Goal: Transaction & Acquisition: Purchase product/service

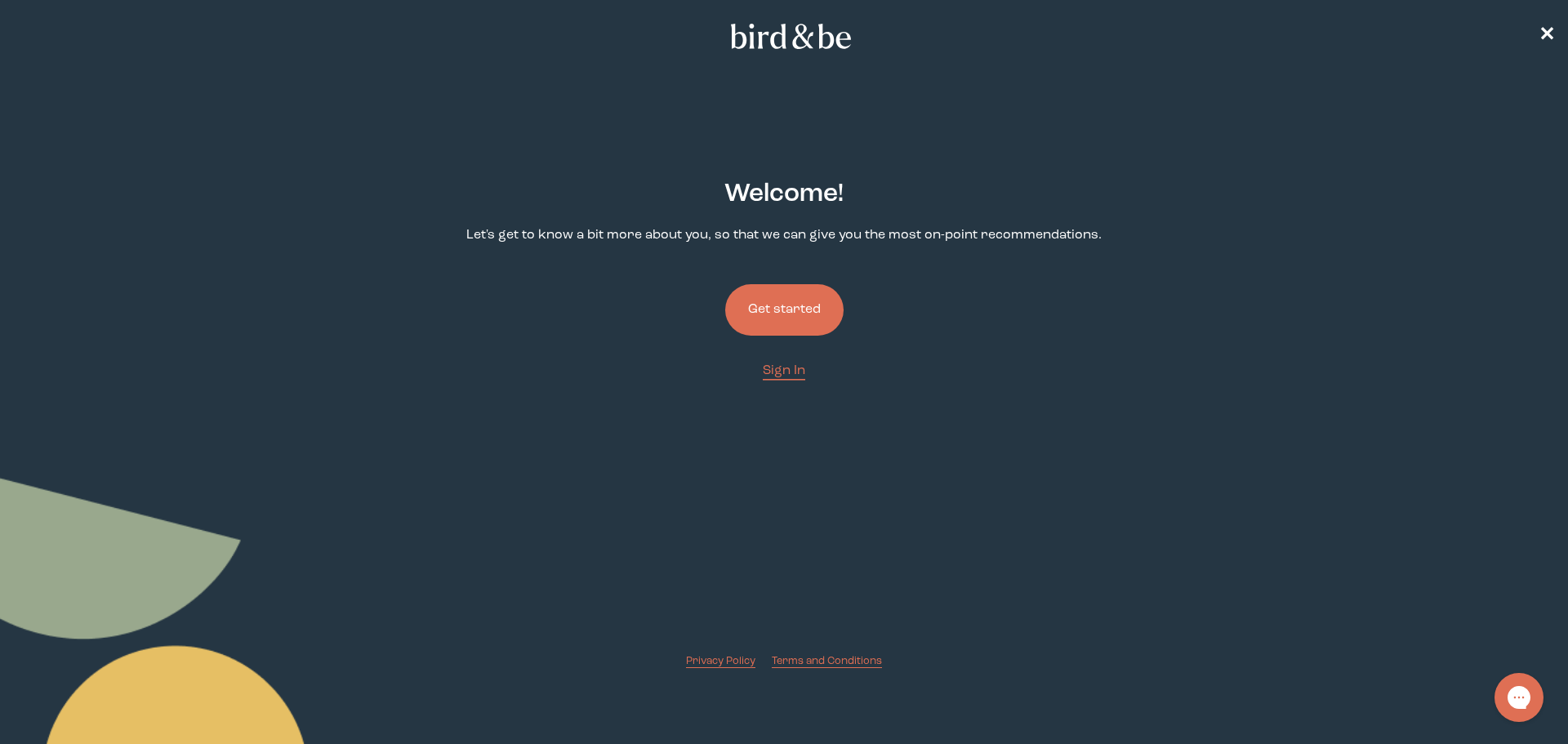
click at [806, 306] on button "Get started" at bounding box center [784, 310] width 119 height 52
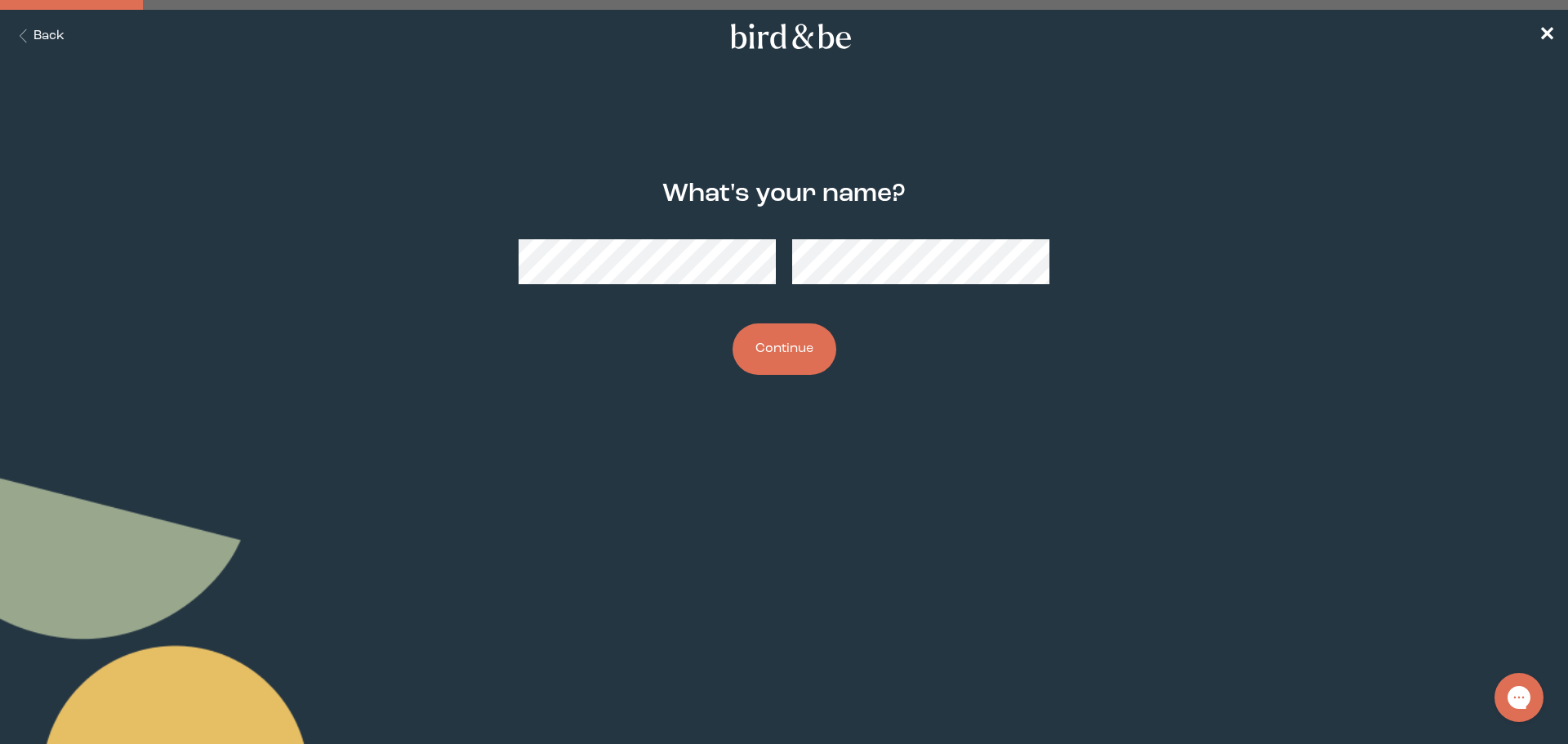
click at [792, 351] on button "Continue" at bounding box center [784, 349] width 104 height 52
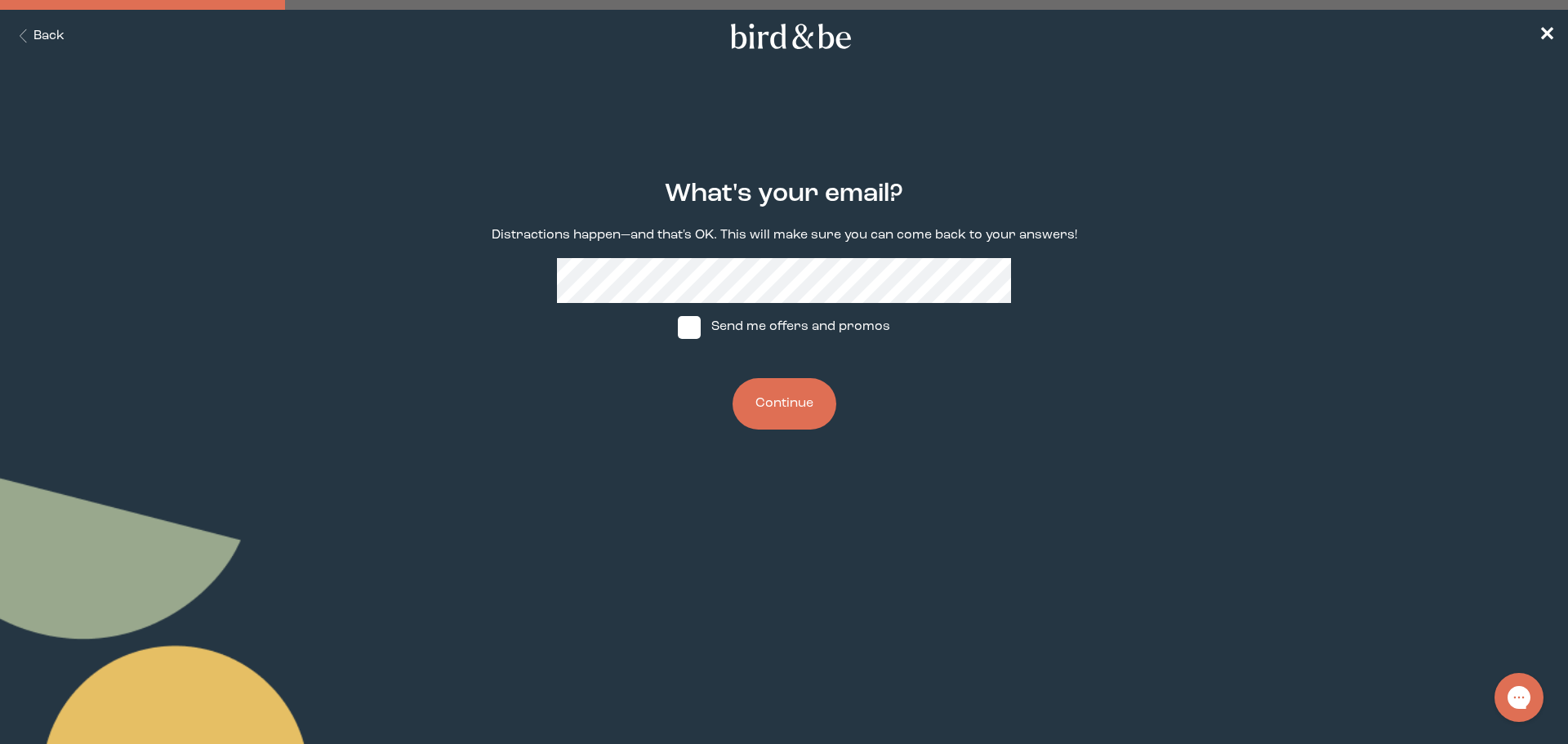
click at [770, 411] on button "Continue" at bounding box center [784, 404] width 104 height 52
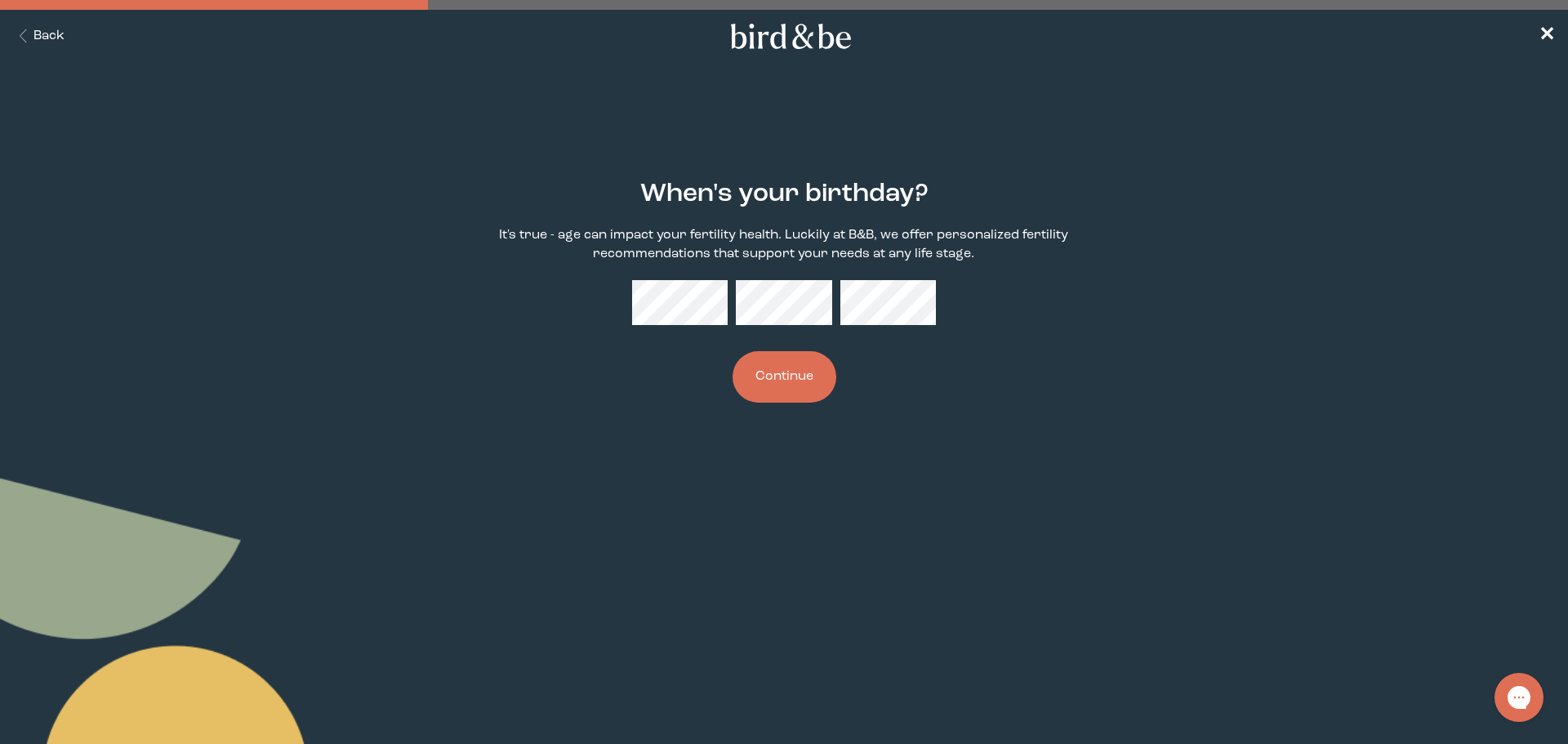
click at [811, 374] on button "Continue" at bounding box center [784, 377] width 104 height 52
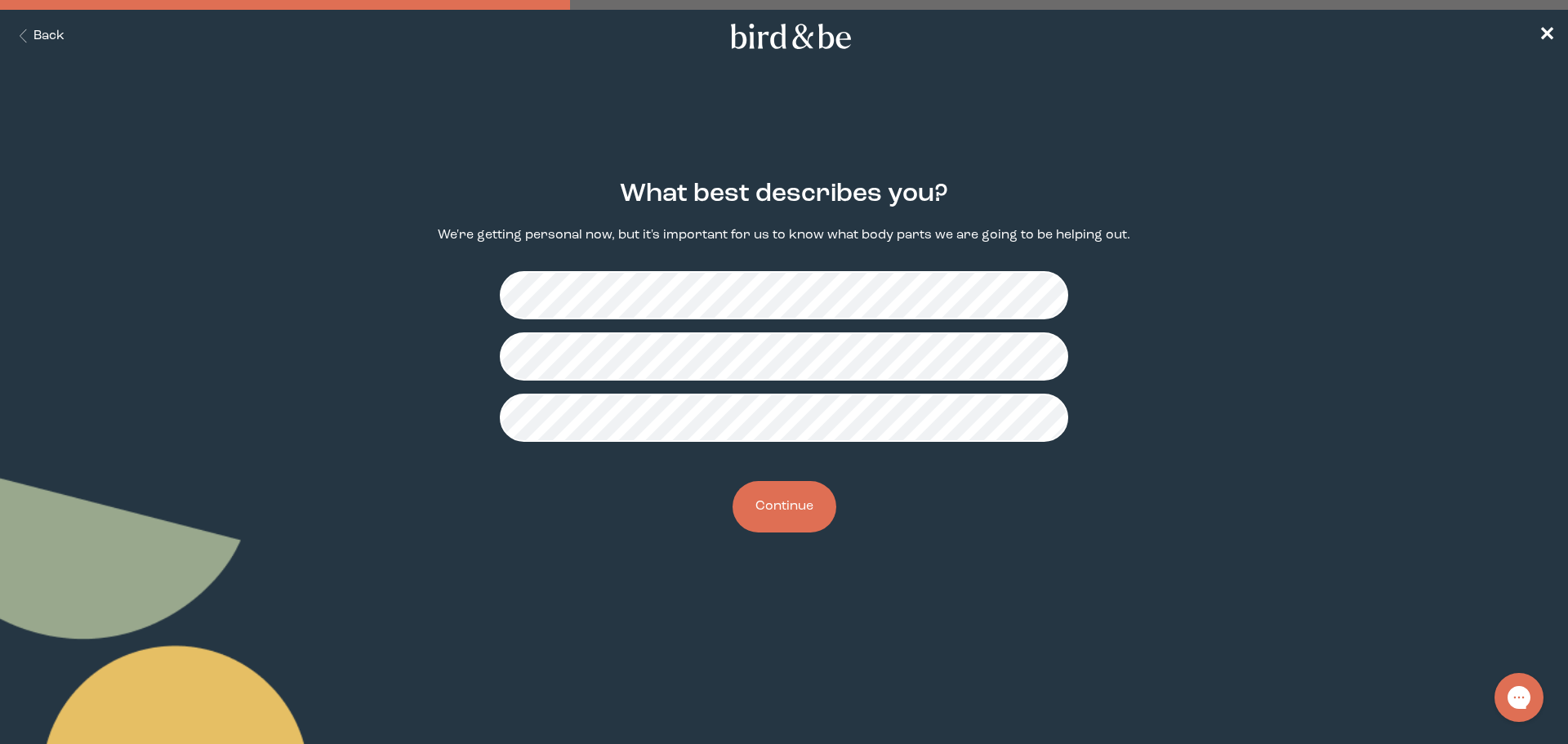
click at [804, 505] on button "Continue" at bounding box center [784, 506] width 104 height 52
click at [779, 509] on button "Continue" at bounding box center [784, 506] width 104 height 52
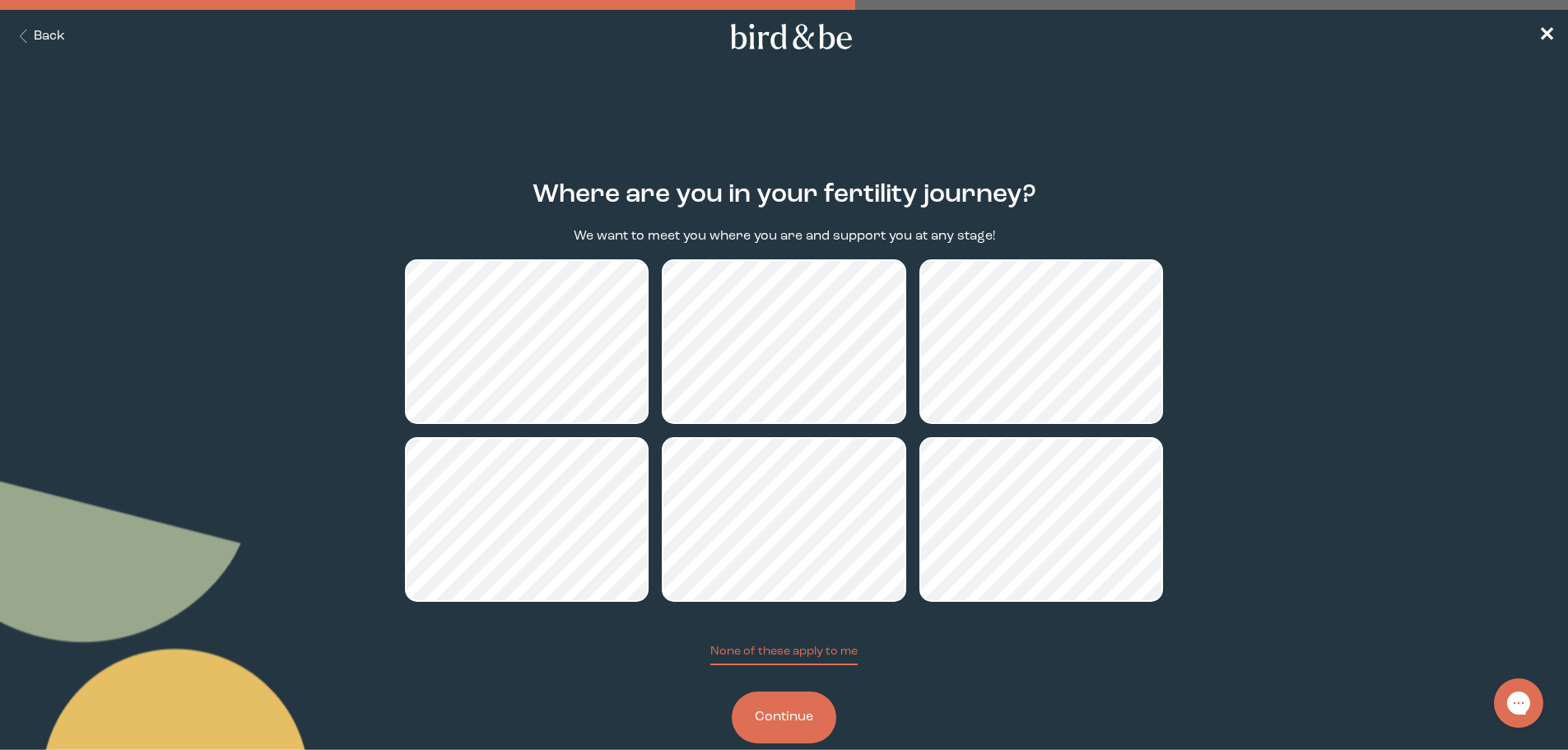
click at [790, 715] on button "Continue" at bounding box center [784, 718] width 105 height 52
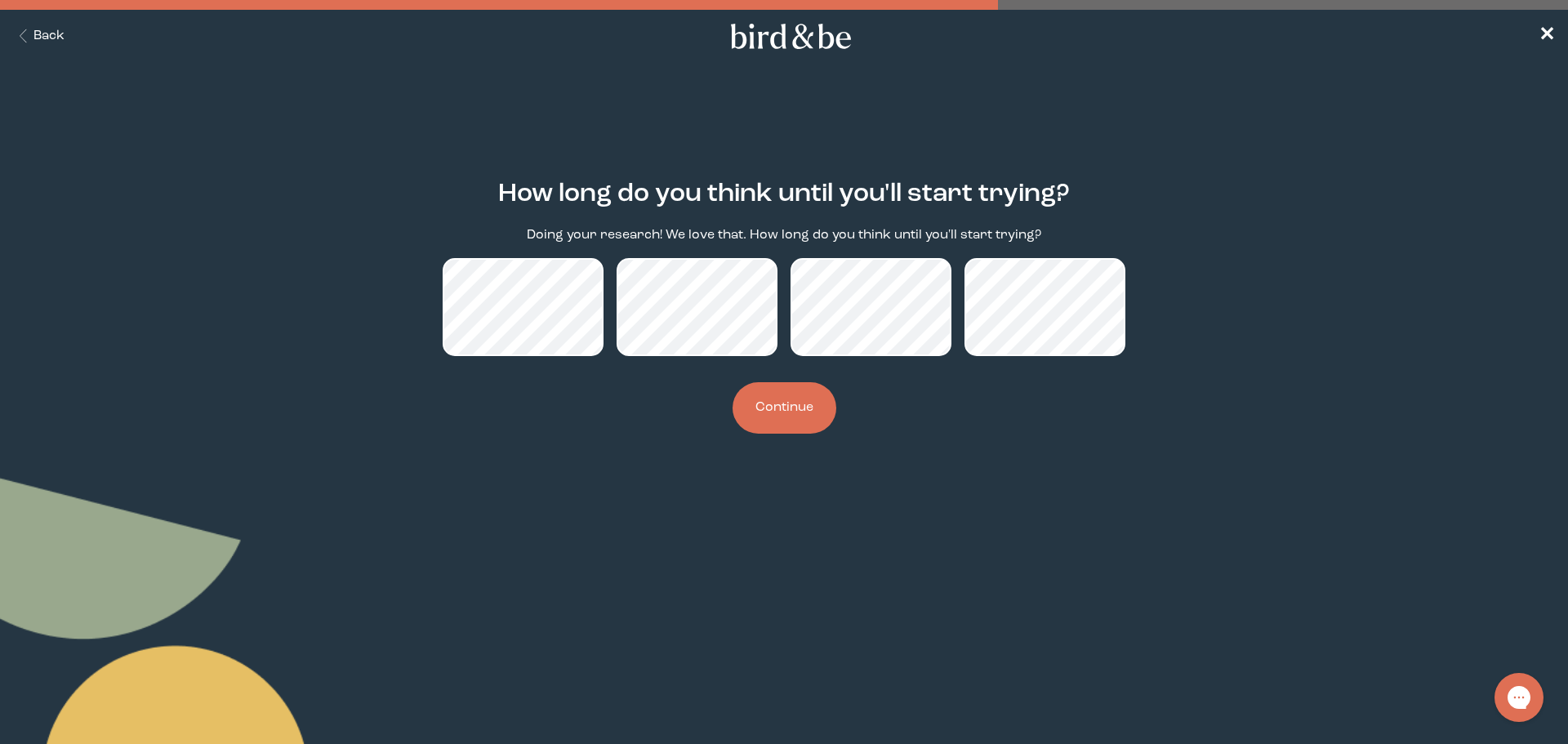
click at [764, 401] on button "Continue" at bounding box center [784, 408] width 104 height 52
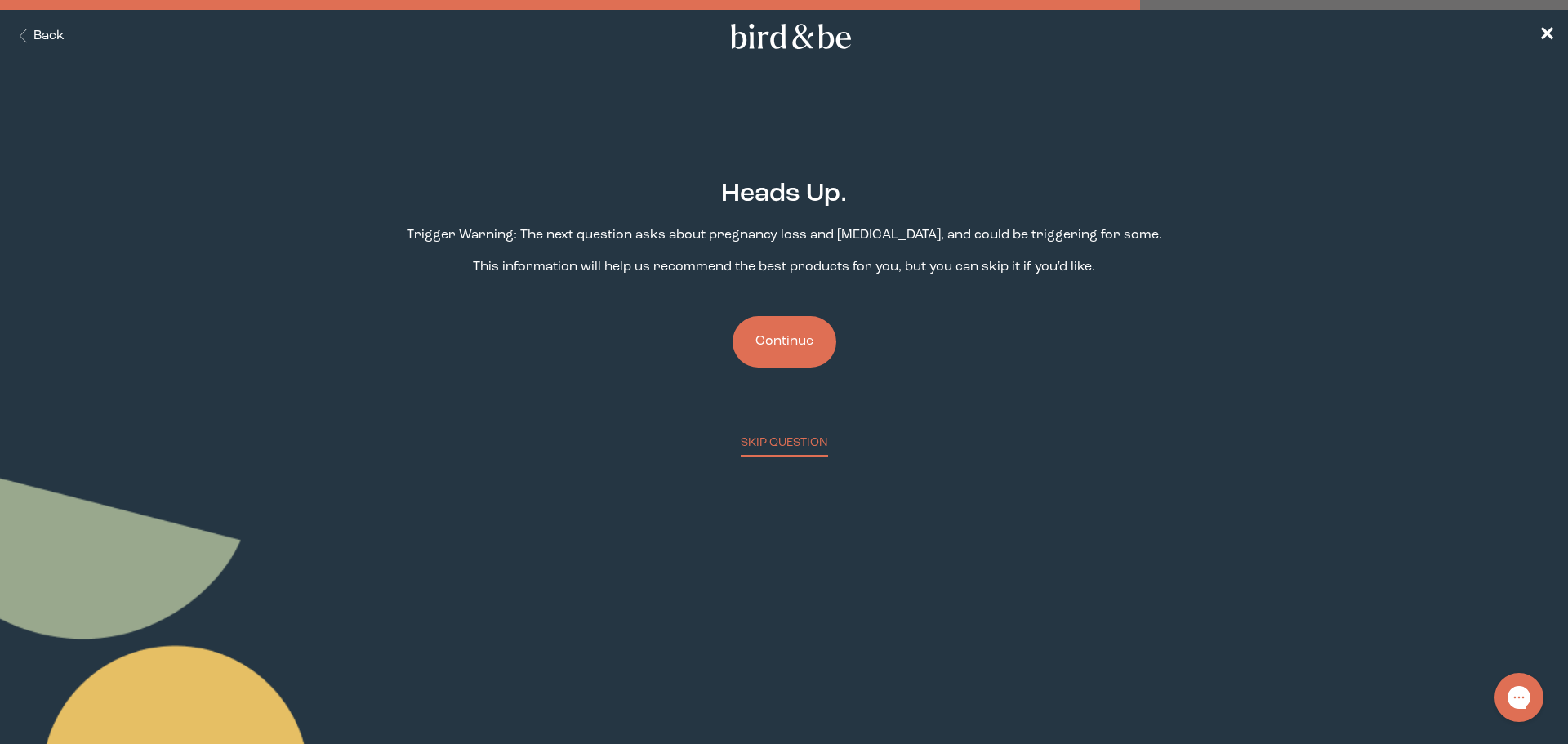
click at [812, 336] on button "Continue" at bounding box center [784, 342] width 104 height 52
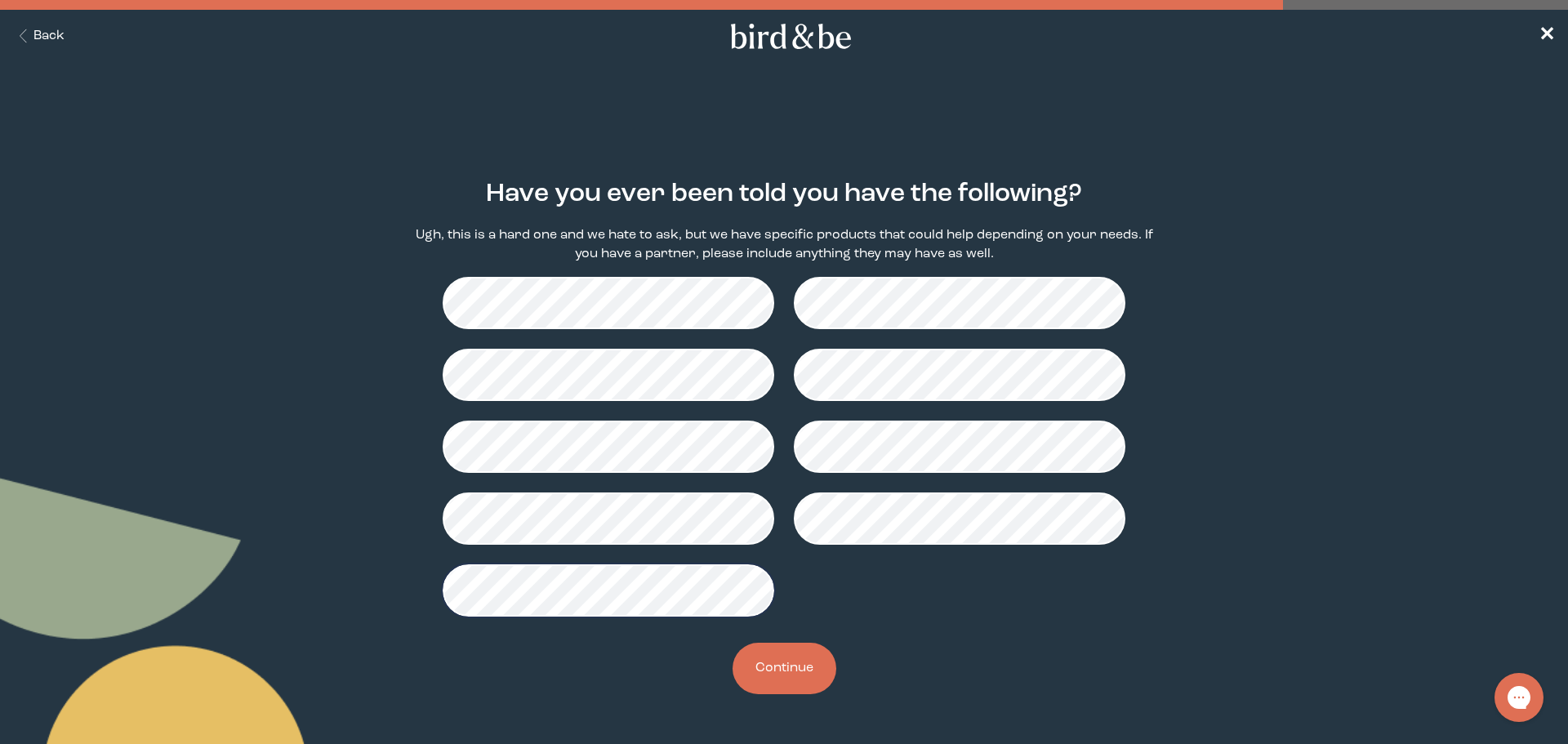
click at [793, 660] on button "Continue" at bounding box center [784, 668] width 104 height 52
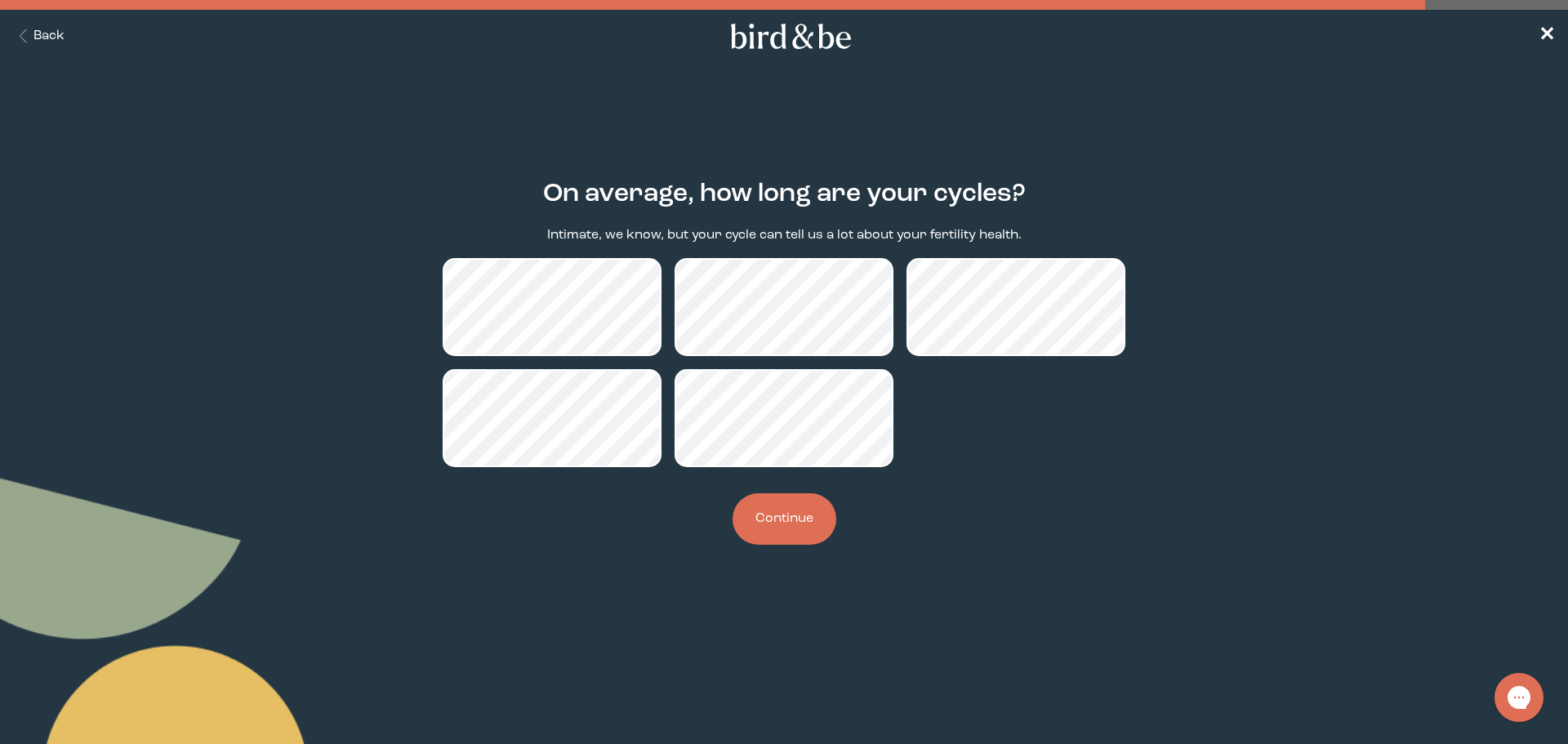
click at [788, 532] on button "Continue" at bounding box center [784, 519] width 104 height 52
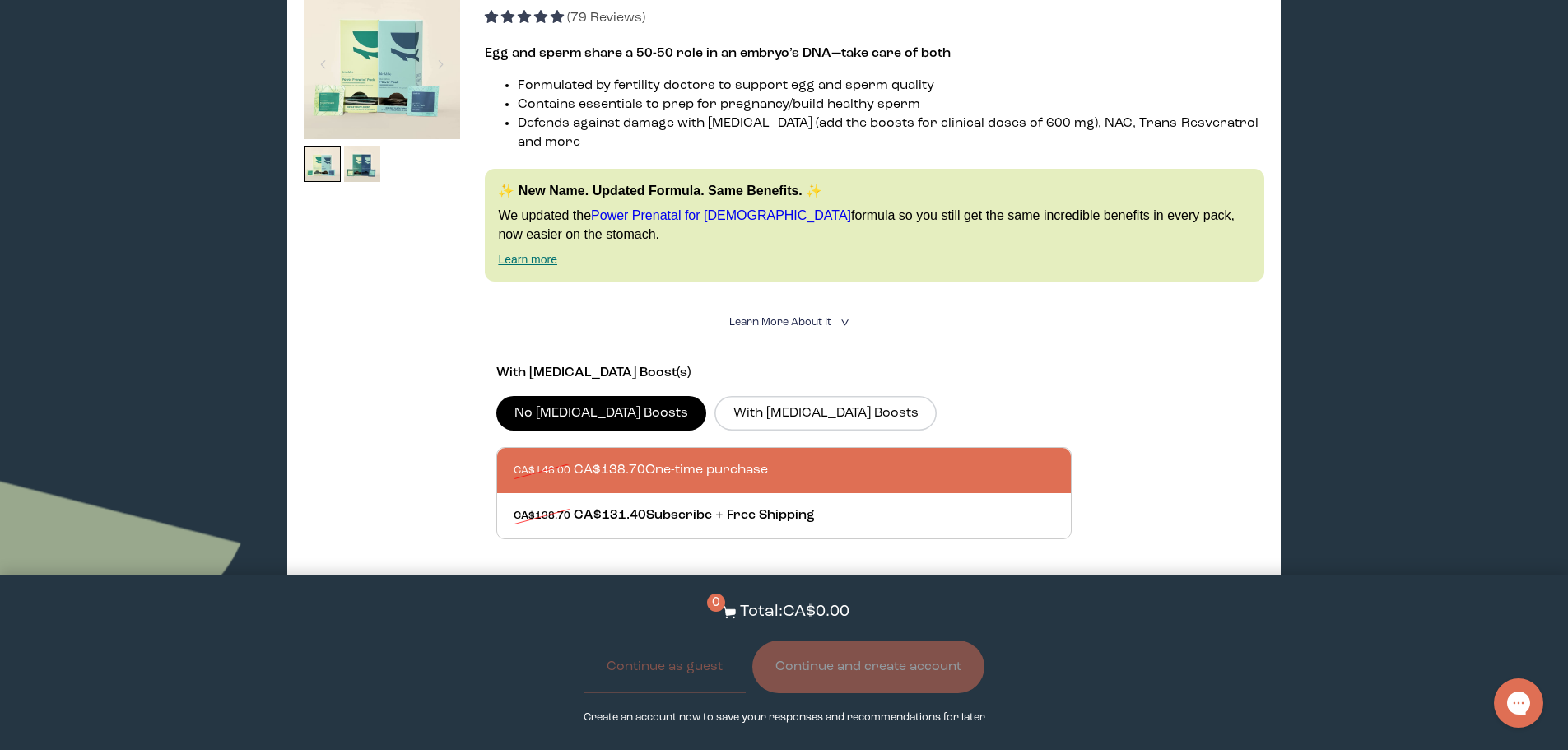
scroll to position [330, 0]
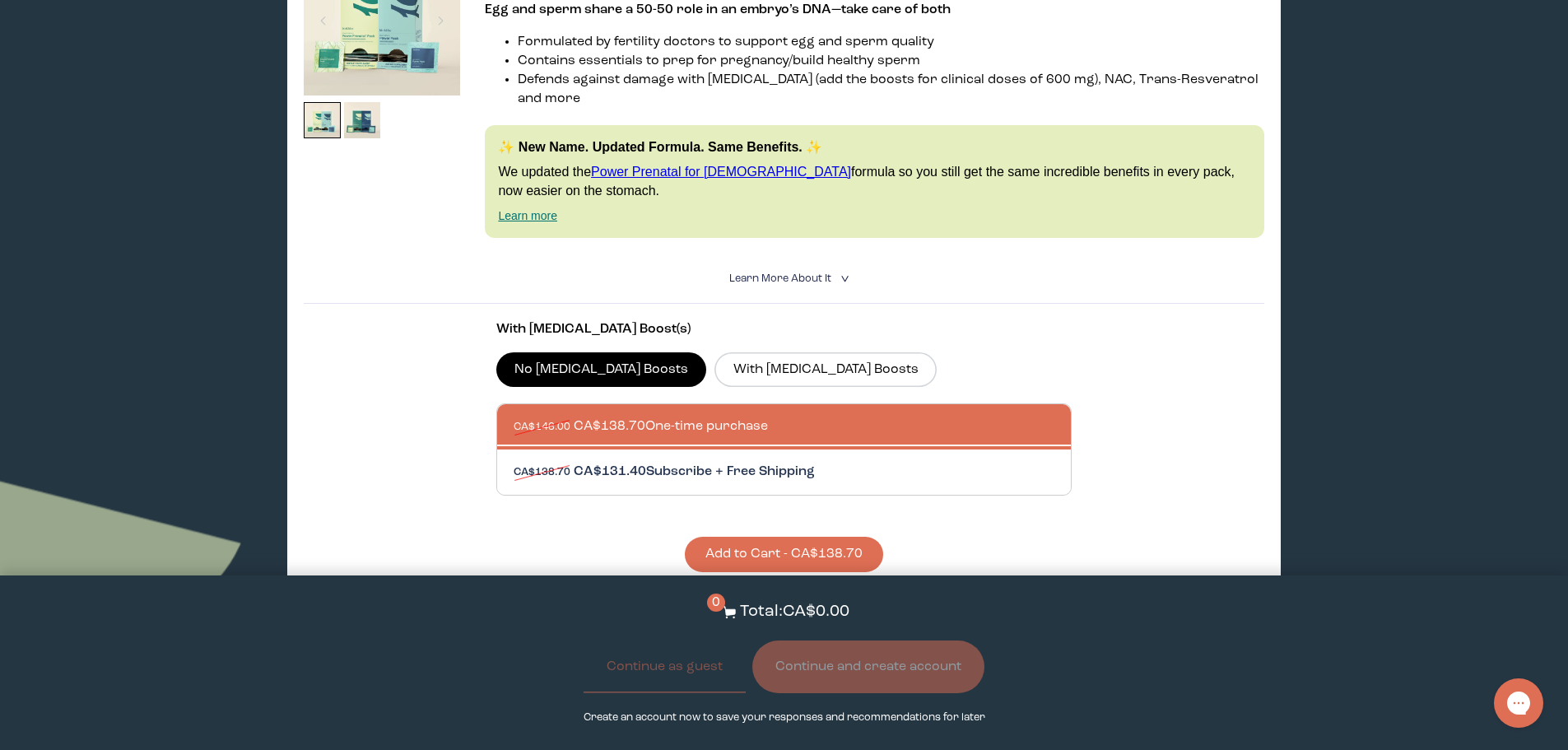
click at [636, 449] on div at bounding box center [801, 472] width 574 height 45
click at [514, 462] on input "CA$138.70 CA$131.40 Subscribe + Free Shipping" at bounding box center [513, 462] width 1 height 1
radio input "true"
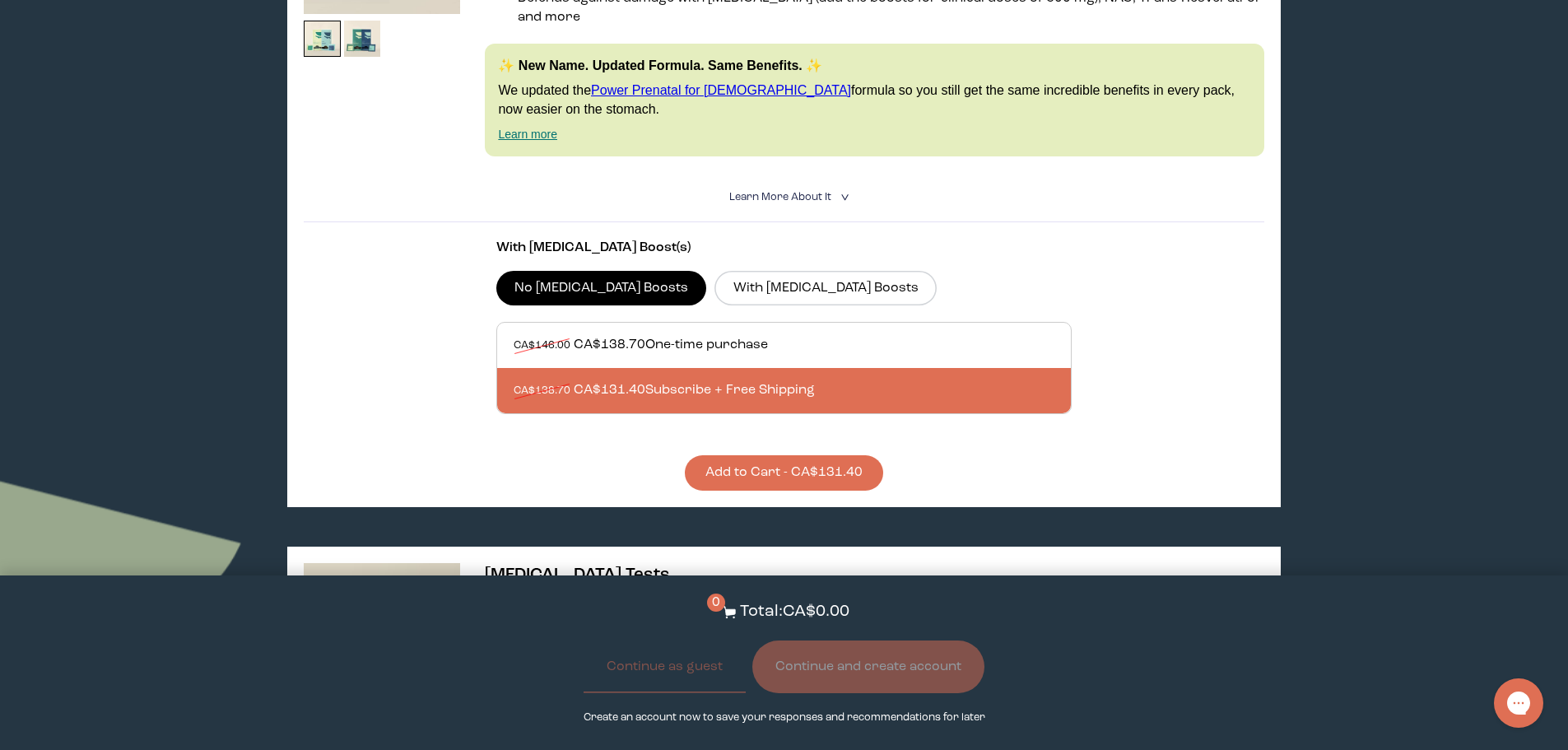
scroll to position [412, 0]
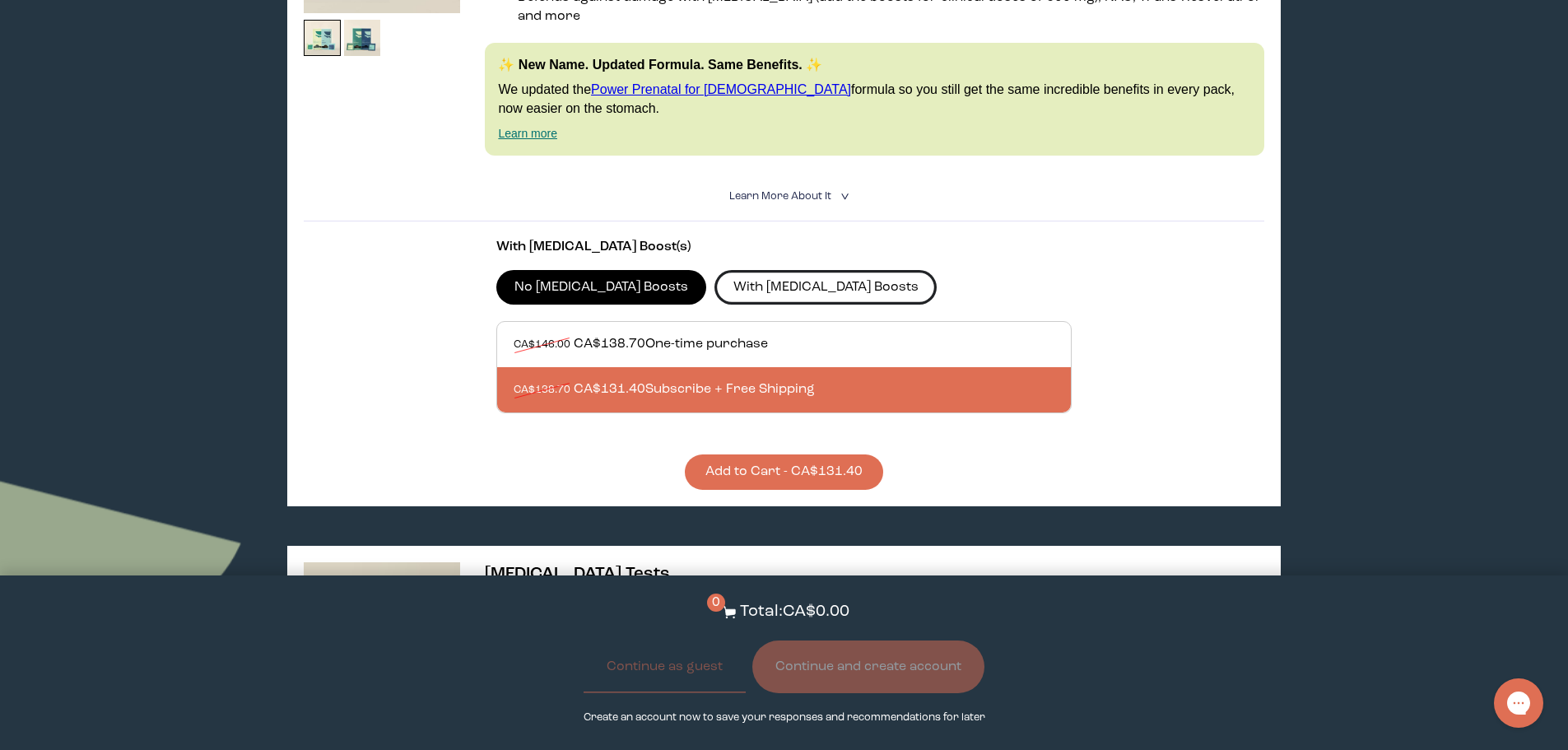
click at [769, 271] on label "With [MEDICAL_DATA] Boosts" at bounding box center [826, 287] width 223 height 34
click at [0, 0] on input "With [MEDICAL_DATA] Boosts" at bounding box center [0, 0] width 0 height 0
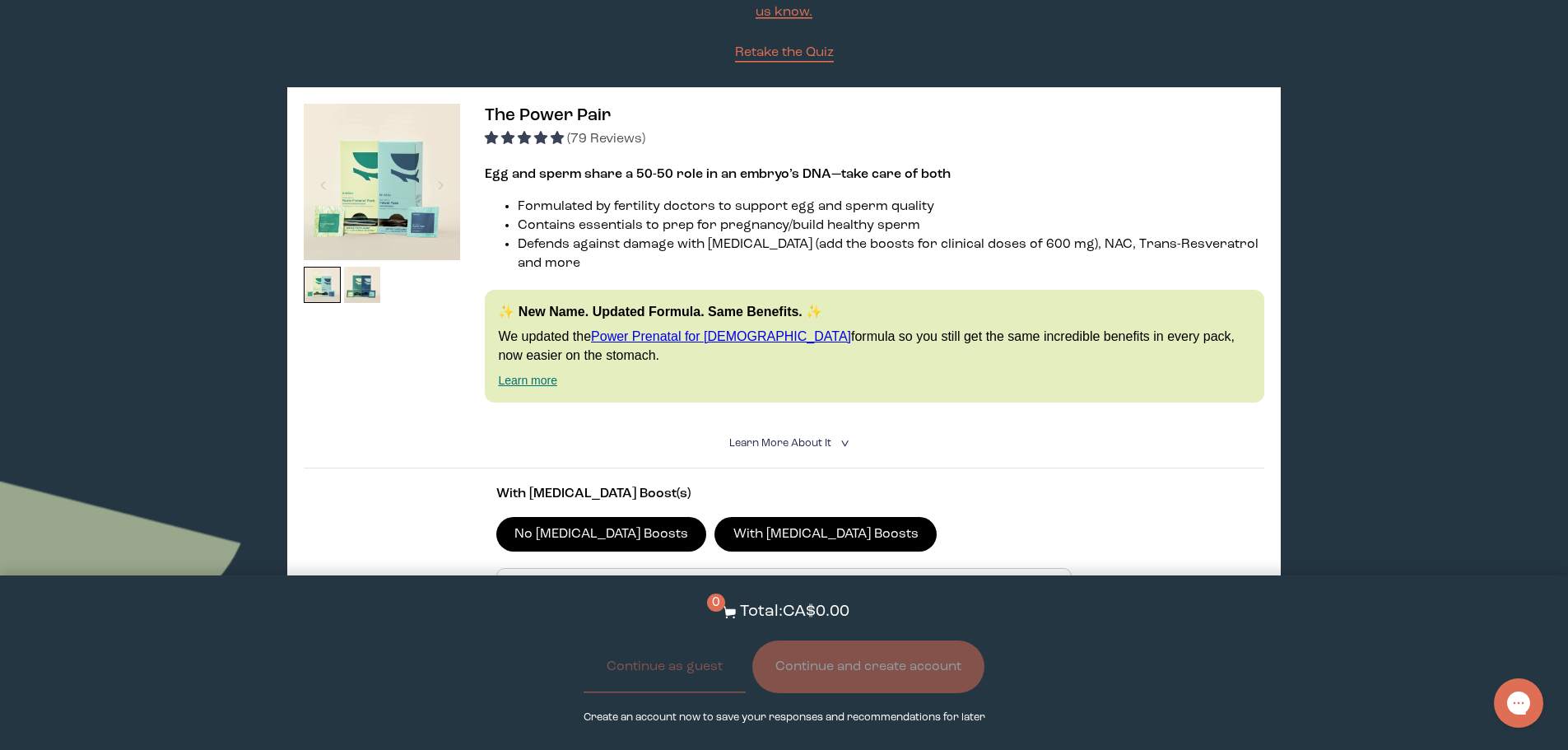
scroll to position [247, 0]
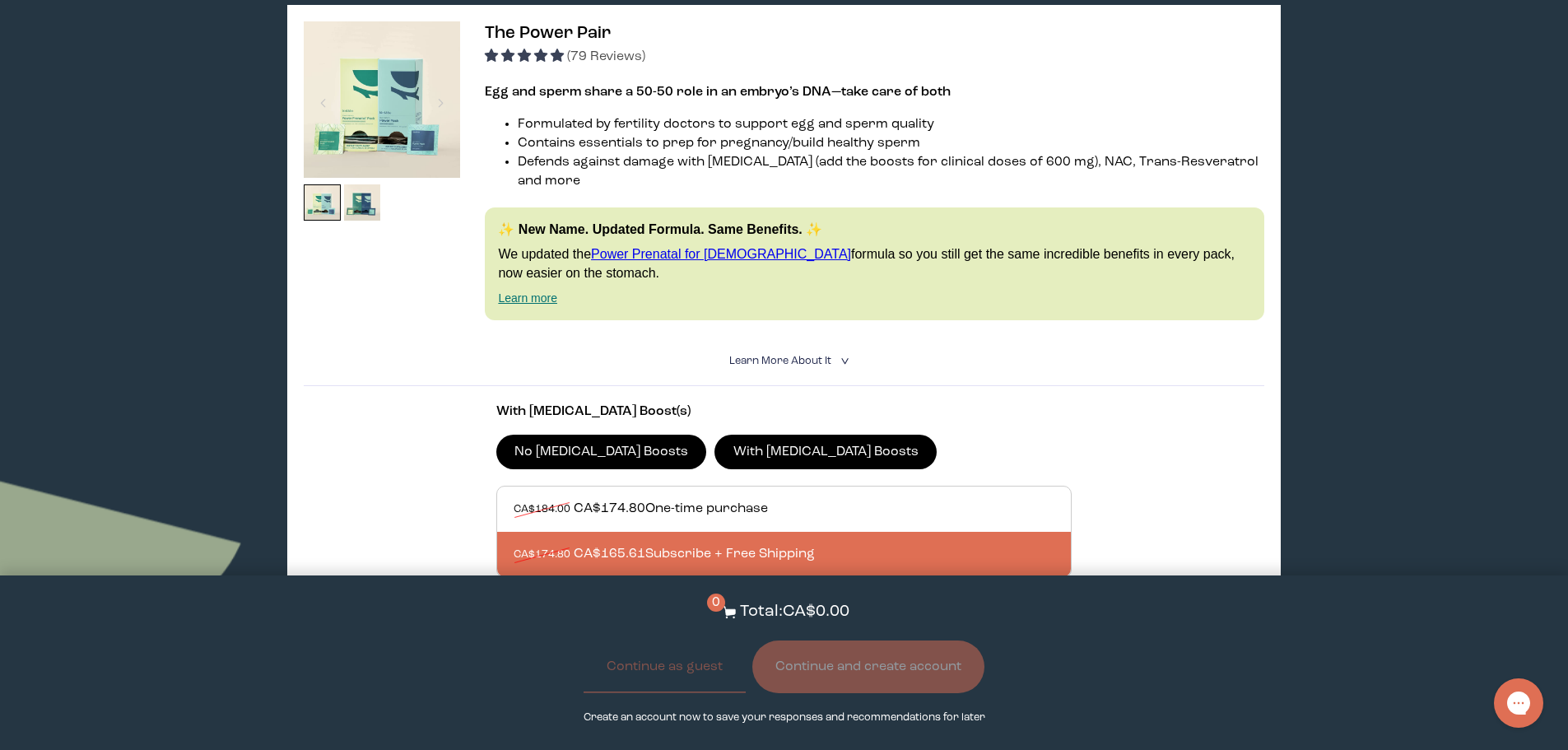
click at [591, 434] on label "No [MEDICAL_DATA] Boosts" at bounding box center [601, 451] width 211 height 34
click at [0, 0] on input "No [MEDICAL_DATA] Boosts" at bounding box center [0, 0] width 0 height 0
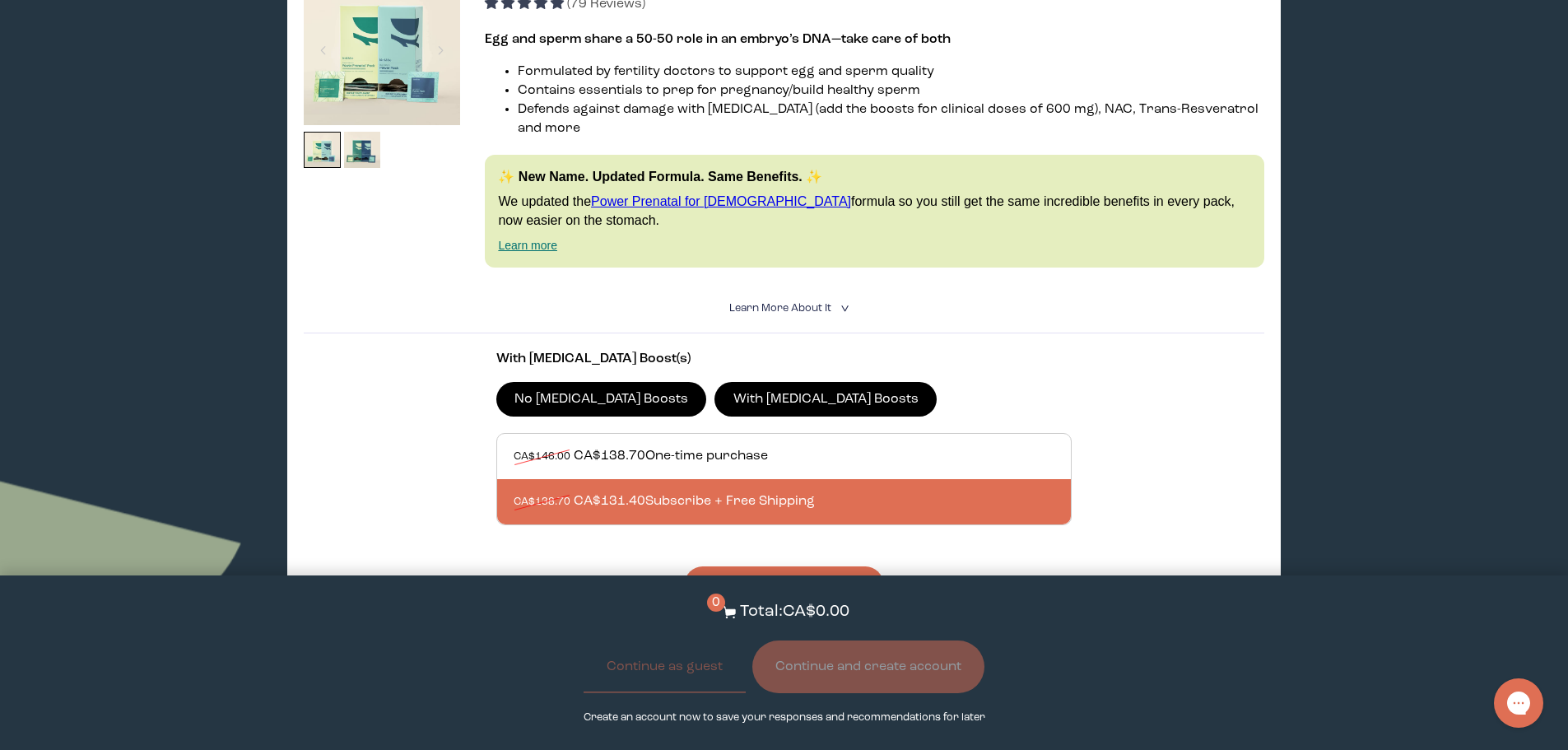
scroll to position [330, 0]
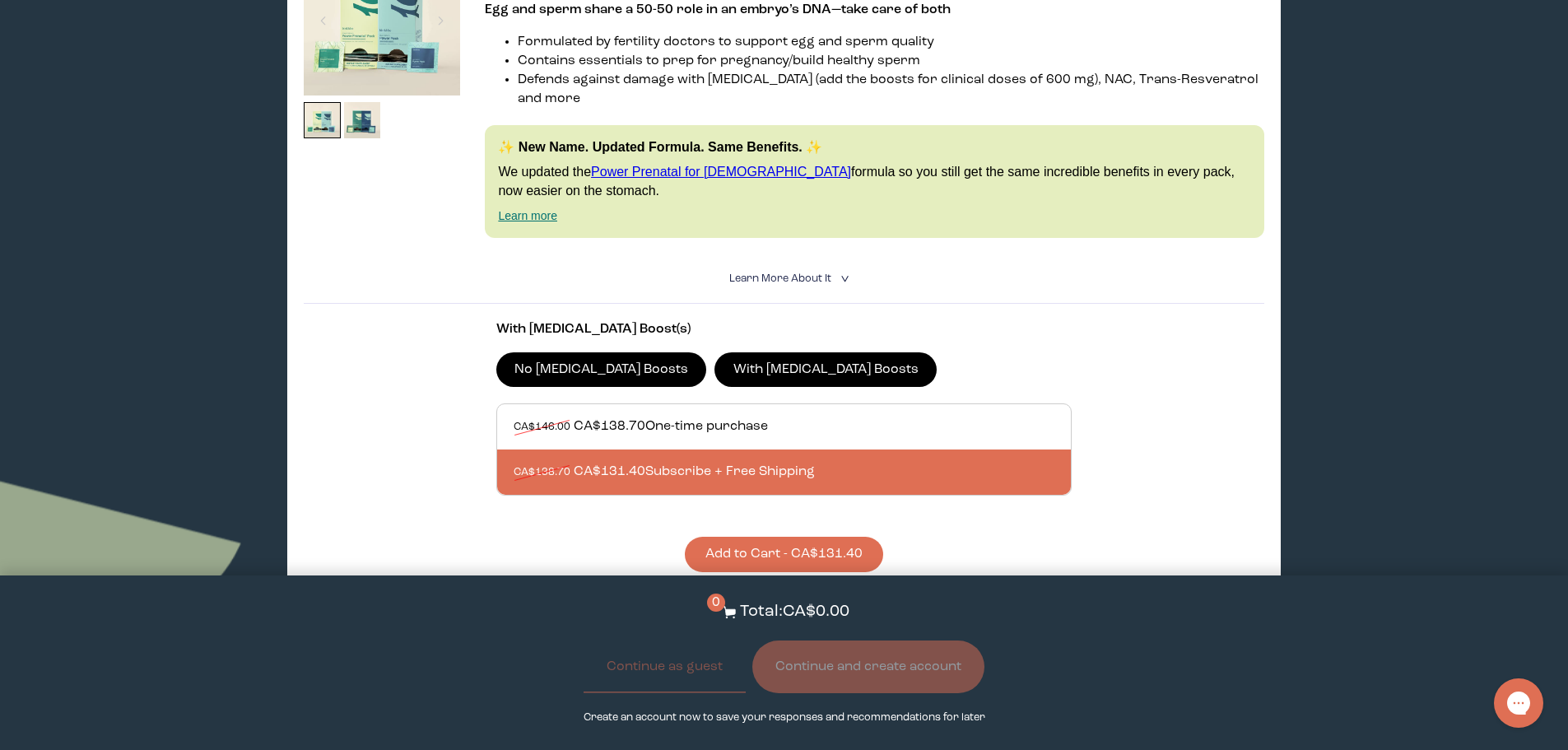
click at [800, 273] on span "Learn More About it" at bounding box center [780, 278] width 102 height 11
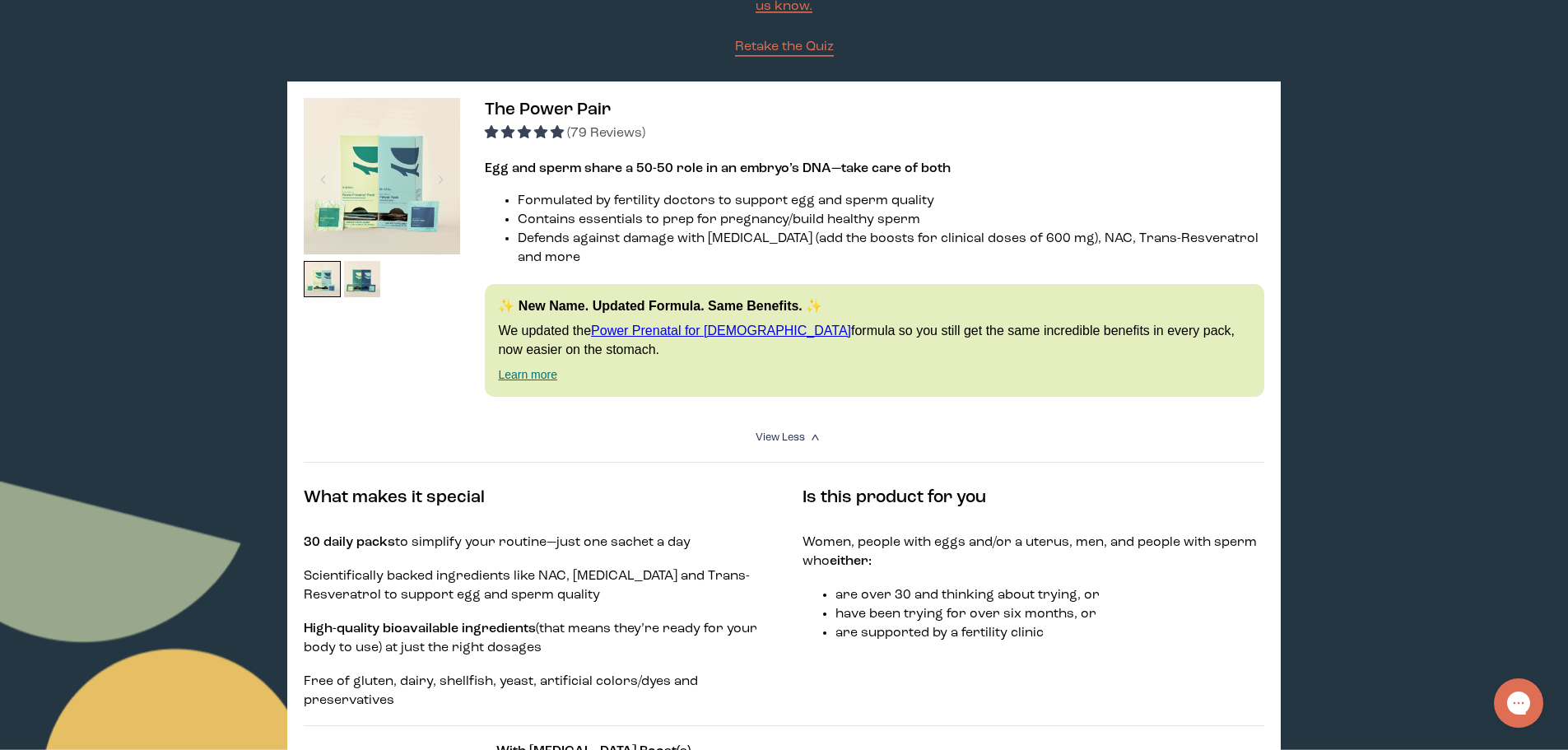
scroll to position [164, 0]
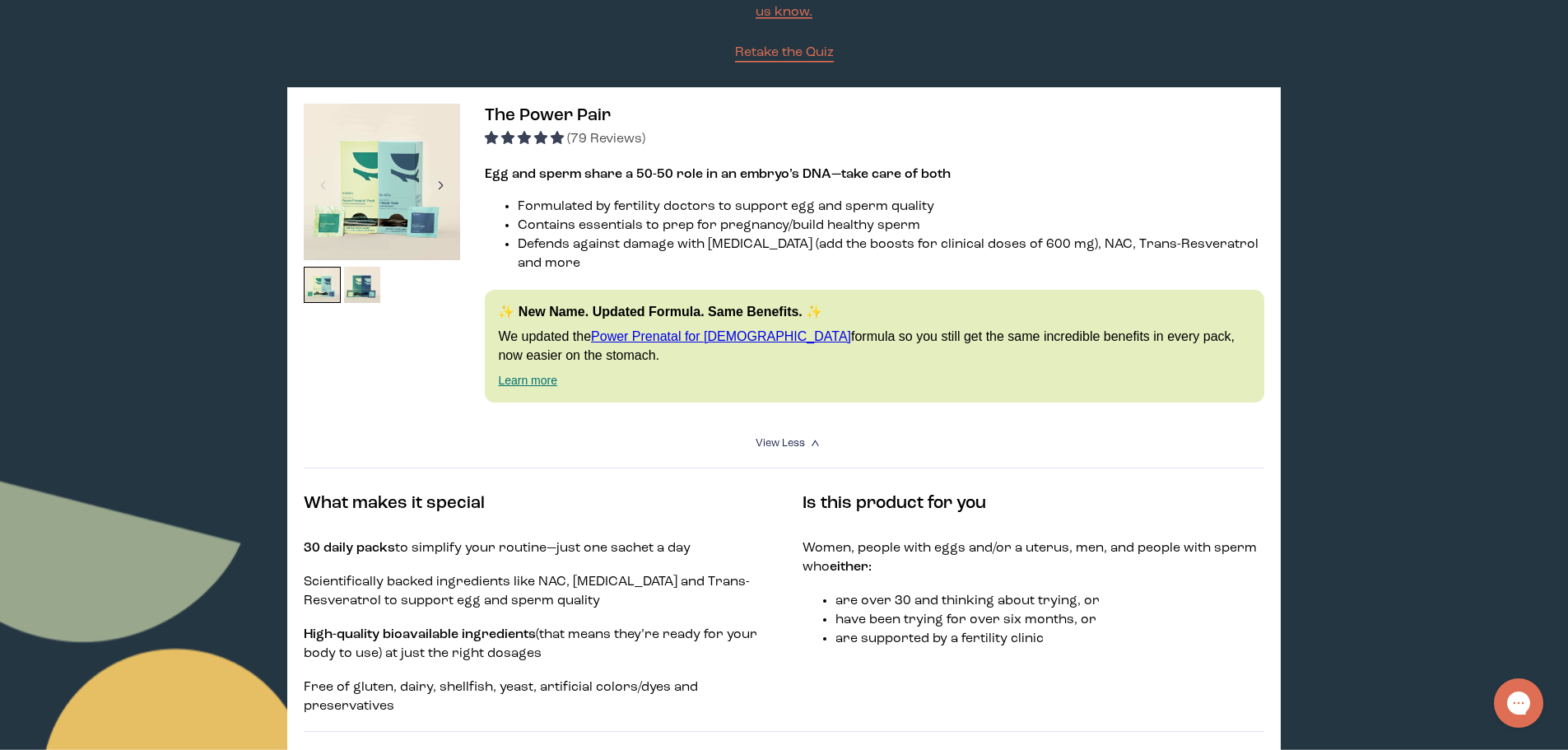
click at [432, 186] on div at bounding box center [441, 185] width 22 height 36
click at [435, 184] on div at bounding box center [441, 185] width 22 height 36
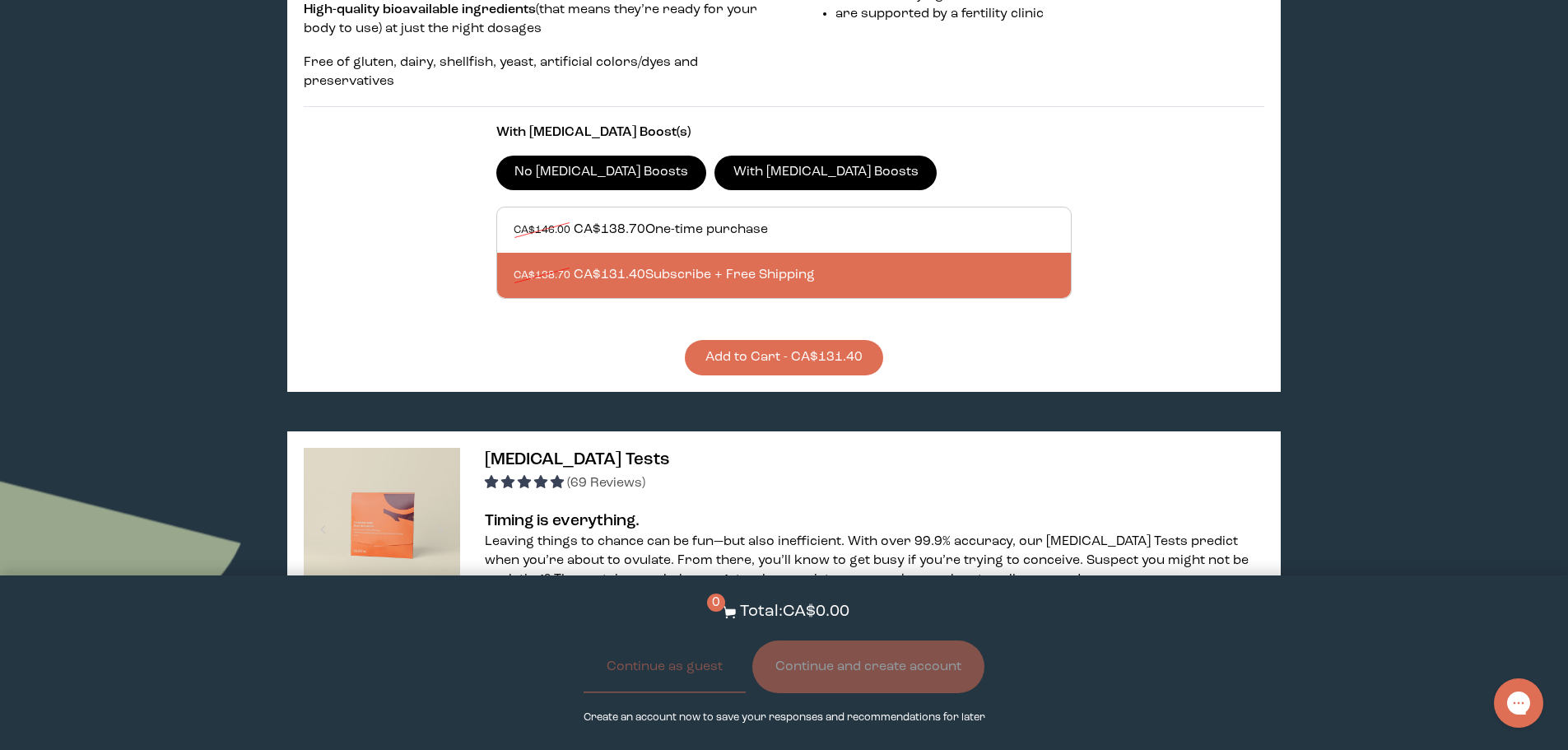
scroll to position [823, 0]
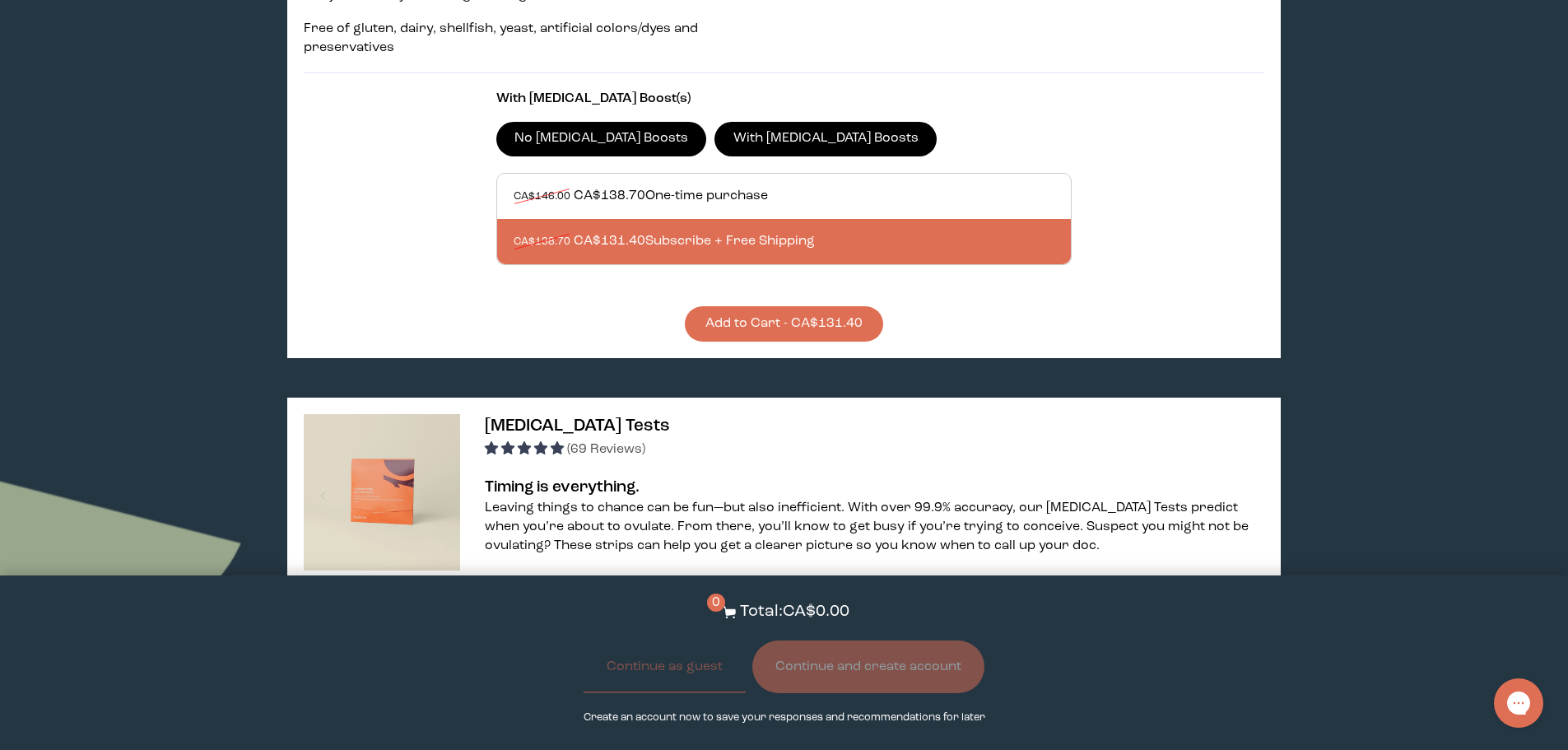
click at [829, 310] on button "Add to Cart - CA$131.40" at bounding box center [784, 324] width 199 height 35
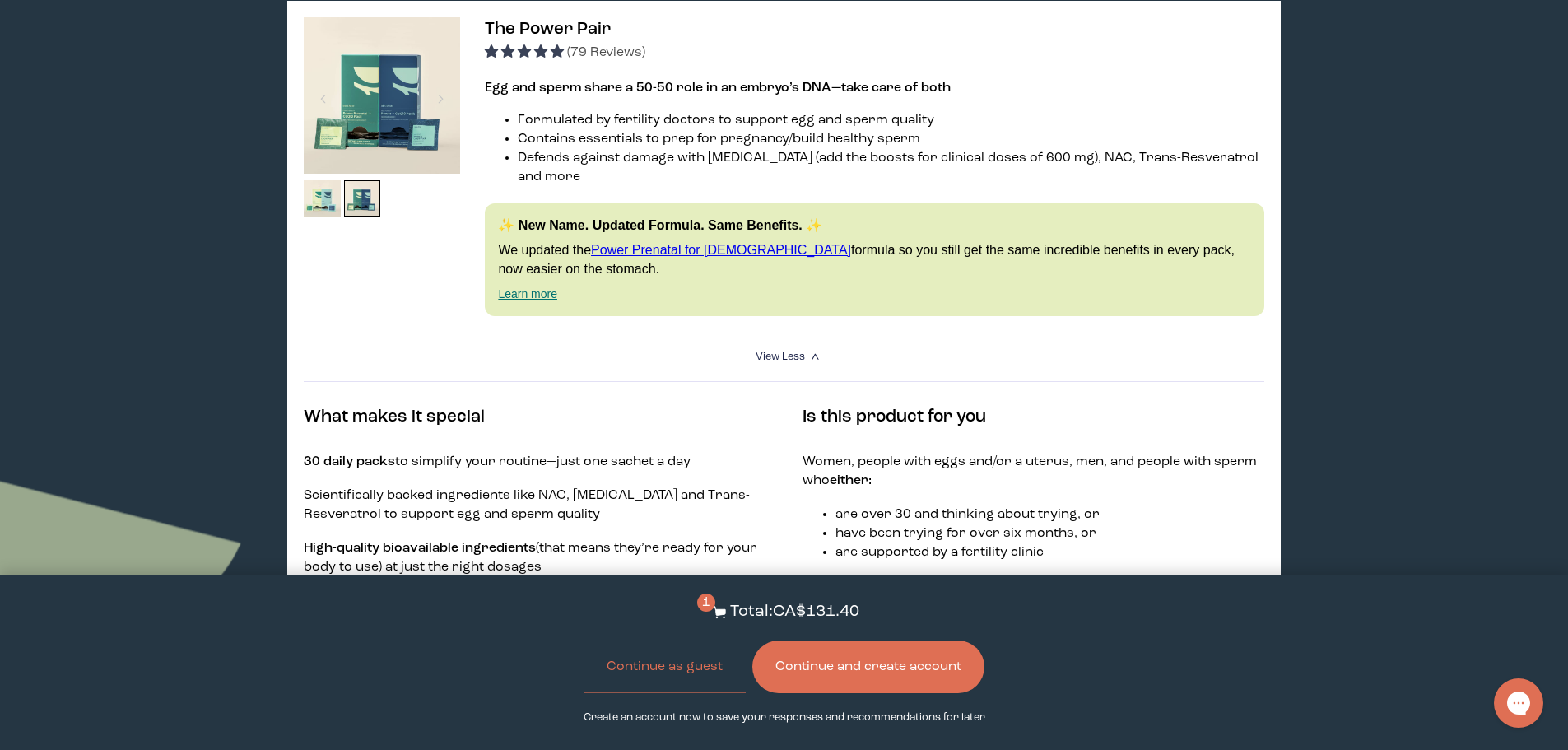
scroll to position [247, 0]
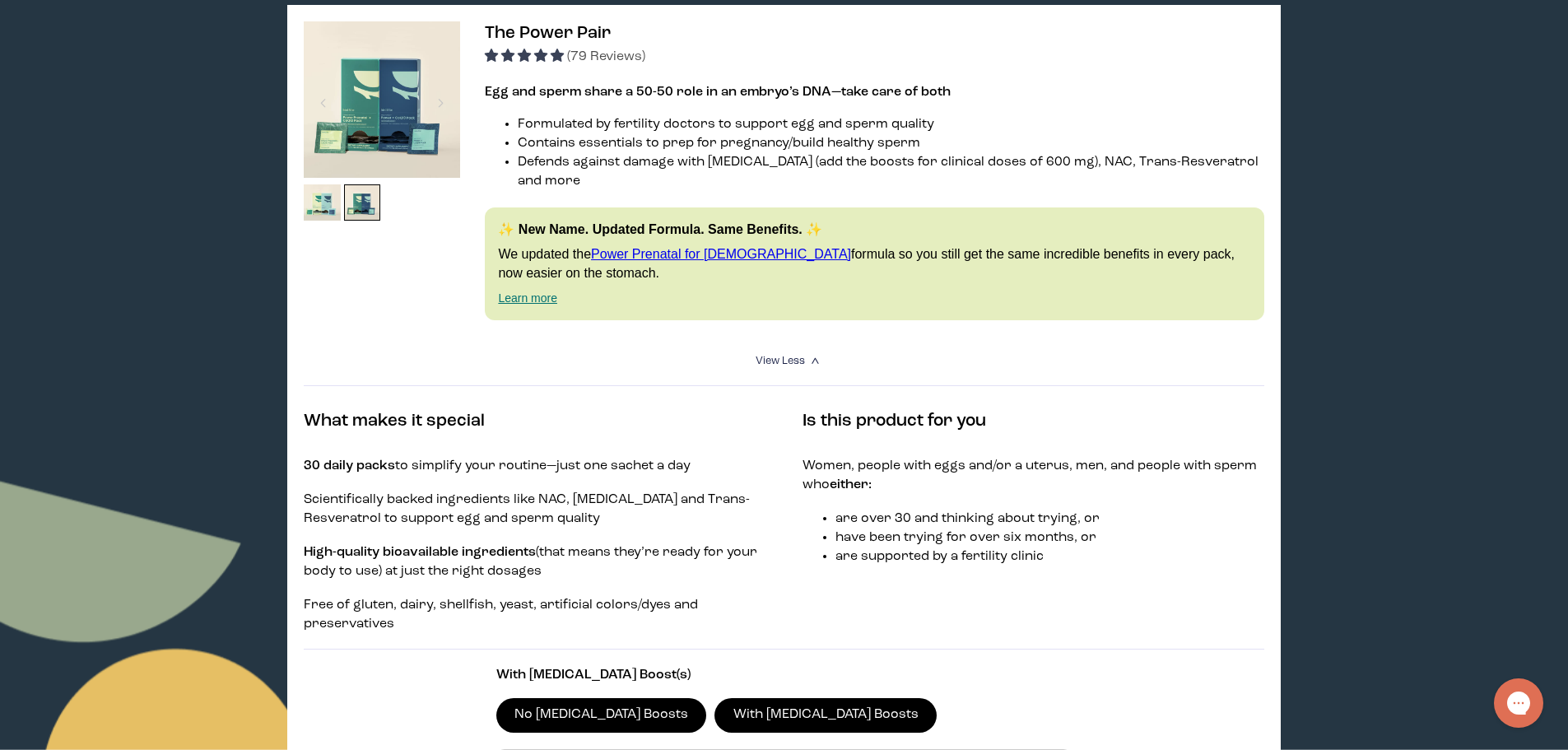
click at [385, 102] on img at bounding box center [381, 99] width 157 height 157
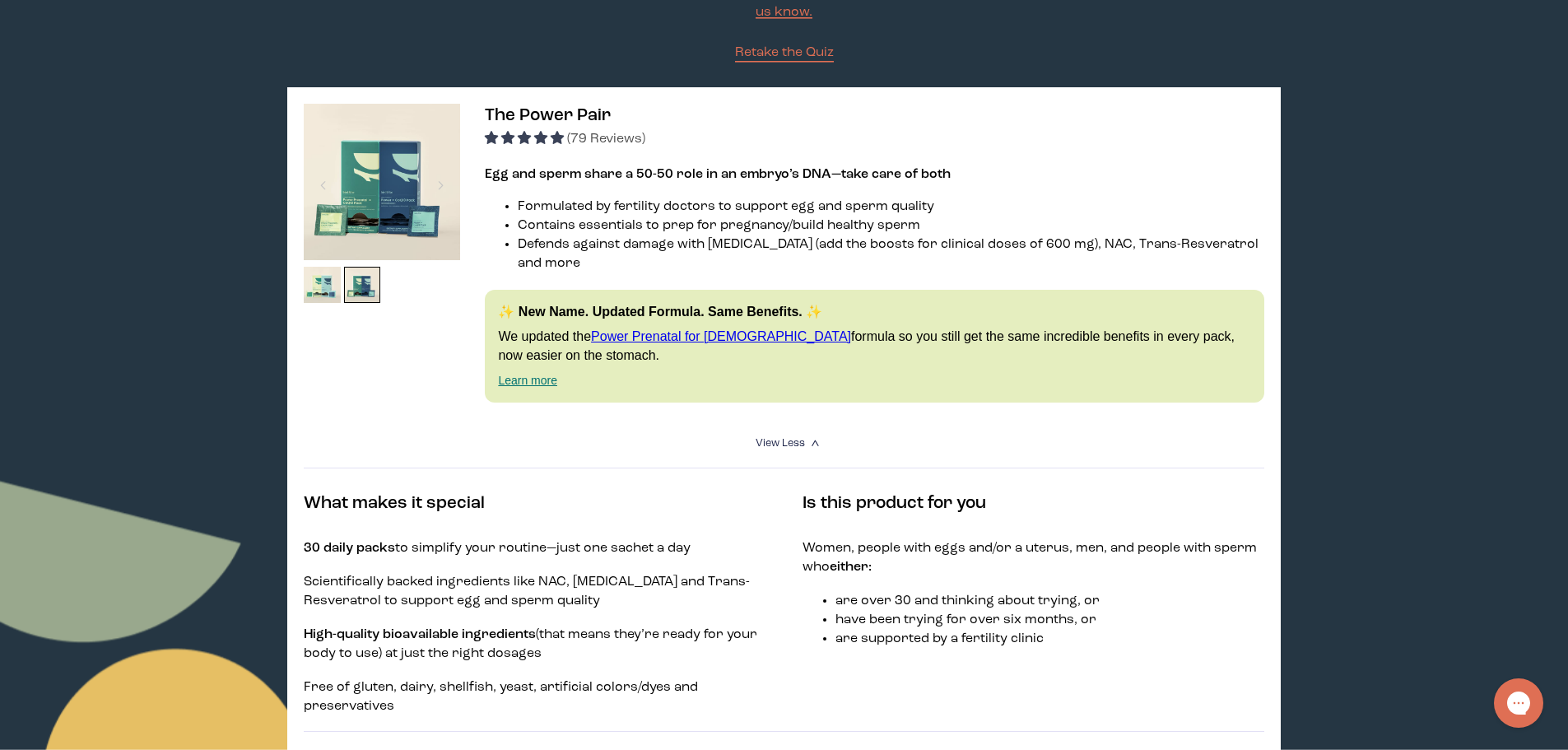
scroll to position [83, 0]
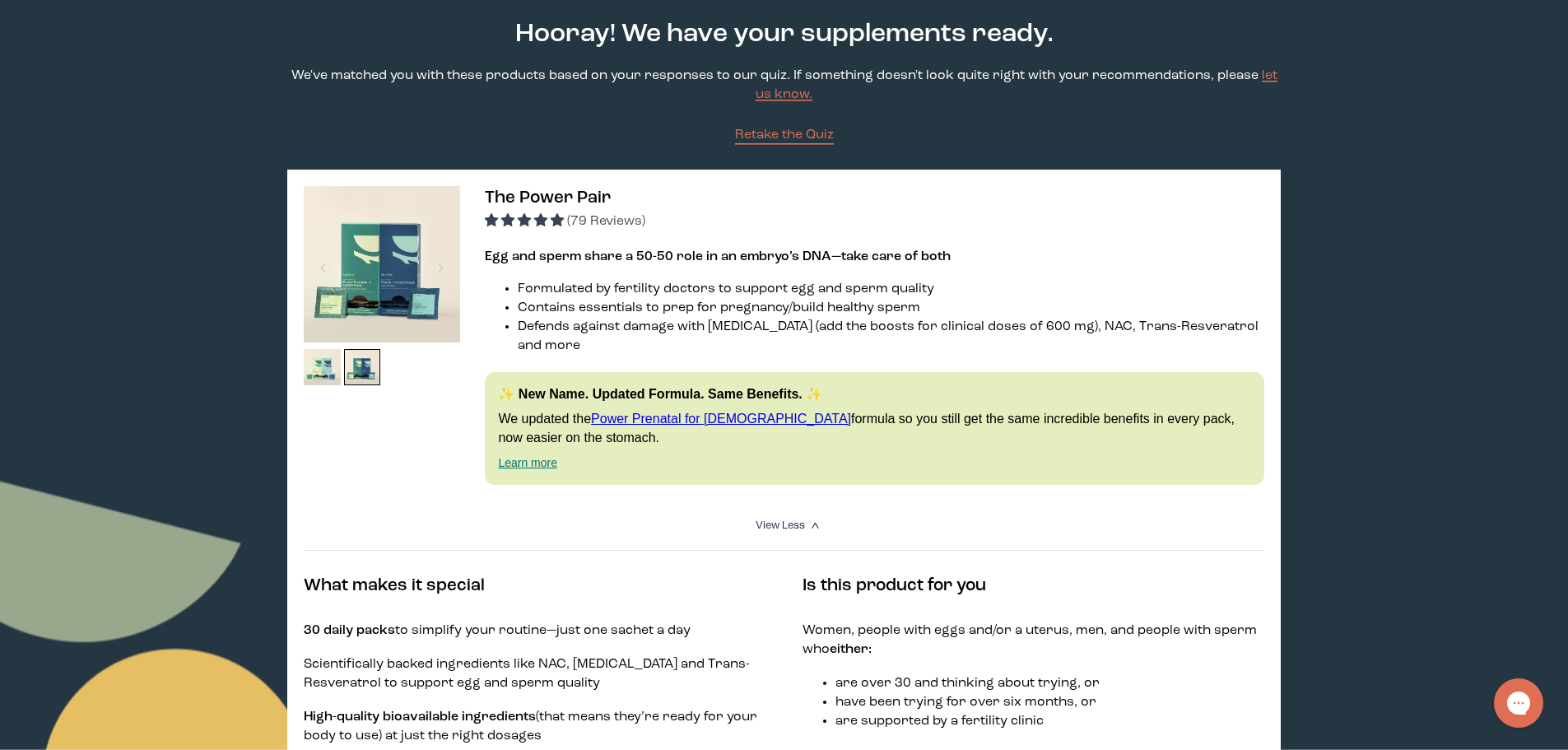
click at [579, 198] on span "The Power Pair" at bounding box center [547, 198] width 126 height 18
click at [689, 412] on link "Power Prenatal for [DEMOGRAPHIC_DATA]" at bounding box center [721, 419] width 260 height 14
